Goal: Information Seeking & Learning: Learn about a topic

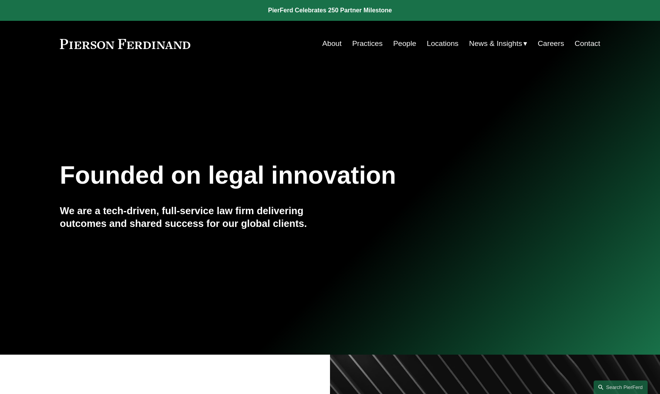
click at [404, 42] on link "People" at bounding box center [405, 43] width 23 height 15
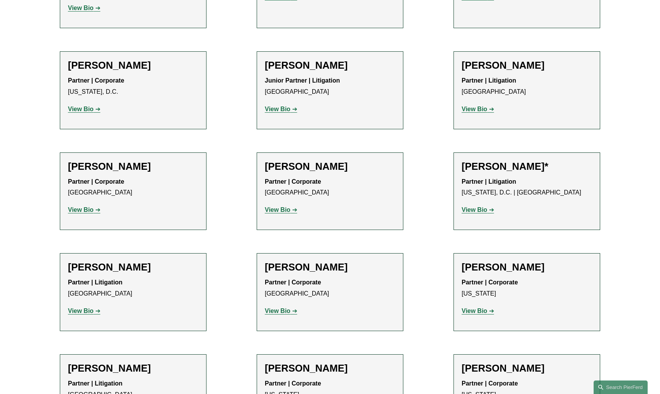
scroll to position [3653, 0]
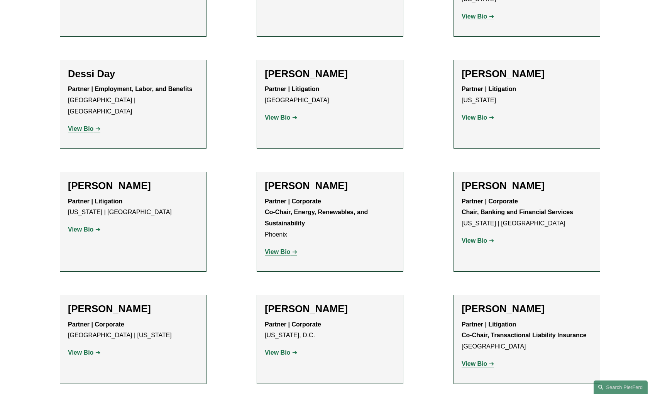
scroll to position [2510, 0]
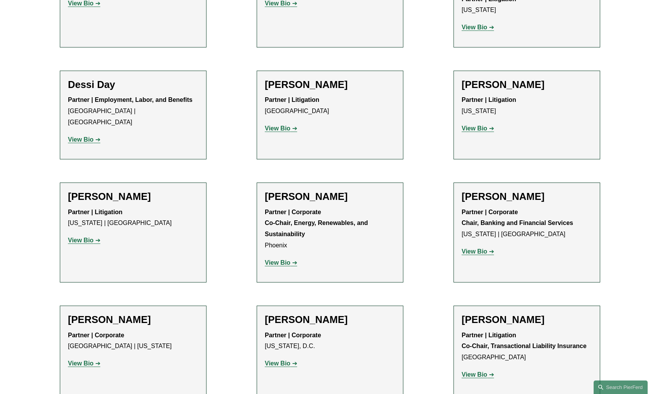
click at [89, 237] on strong "View Bio" at bounding box center [80, 240] width 25 height 7
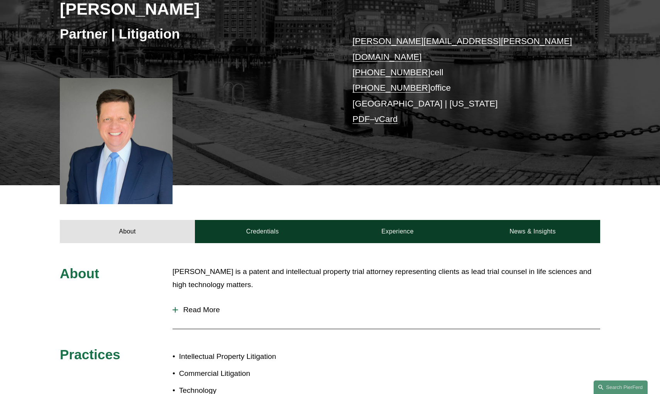
scroll to position [143, 0]
